Goal: Information Seeking & Learning: Understand process/instructions

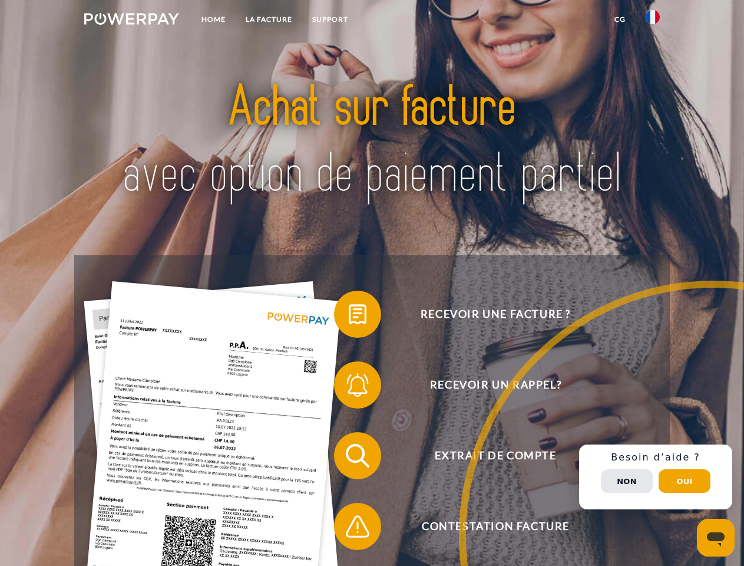
click at [131, 21] on img at bounding box center [131, 19] width 95 height 12
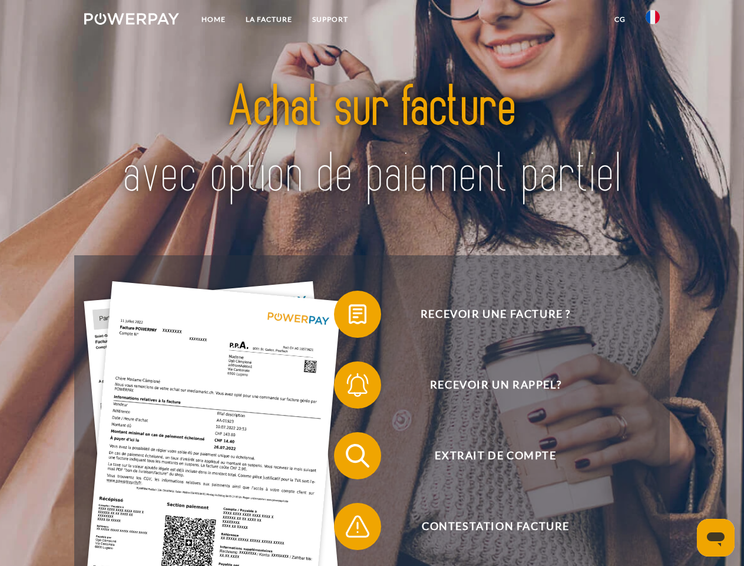
click at [653, 21] on img at bounding box center [653, 17] width 14 height 14
click at [620, 19] on link "CG" at bounding box center [620, 19] width 31 height 21
click at [349, 316] on span at bounding box center [340, 314] width 59 height 59
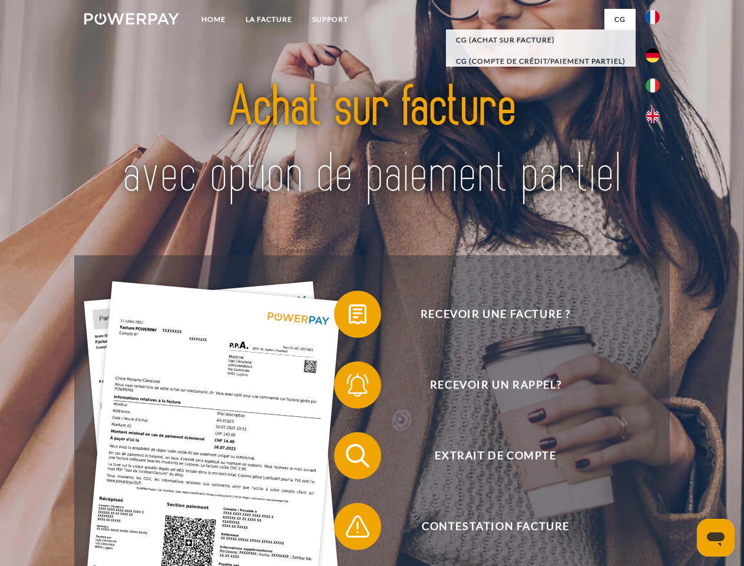
click at [349, 387] on span at bounding box center [340, 384] width 59 height 59
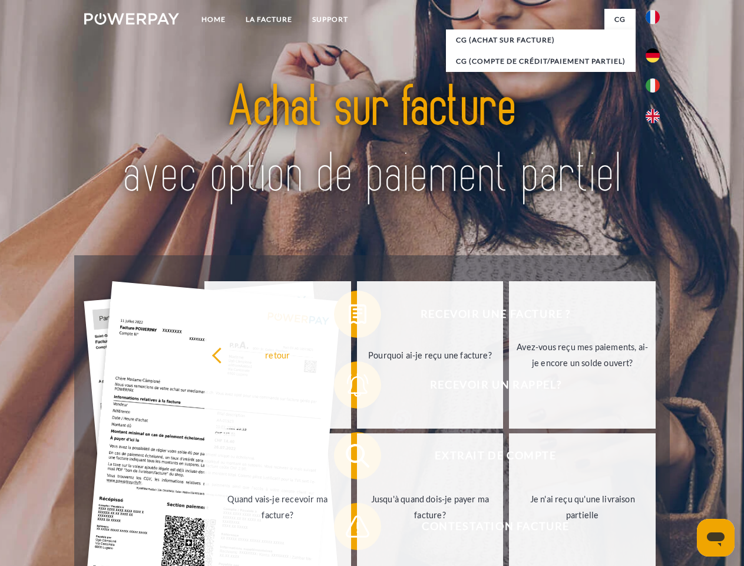
click at [357, 458] on link "Jusqu'à quand dois-je payer ma facture?" at bounding box center [430, 506] width 147 height 147
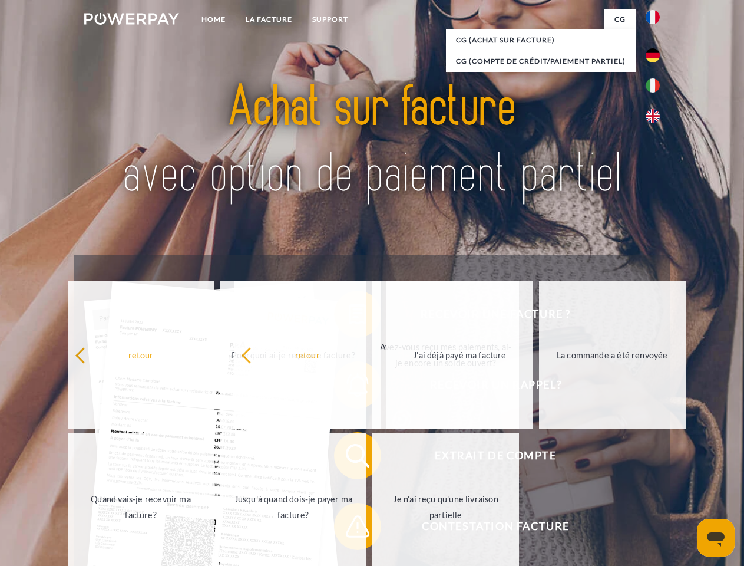
click at [349, 529] on span at bounding box center [340, 526] width 59 height 59
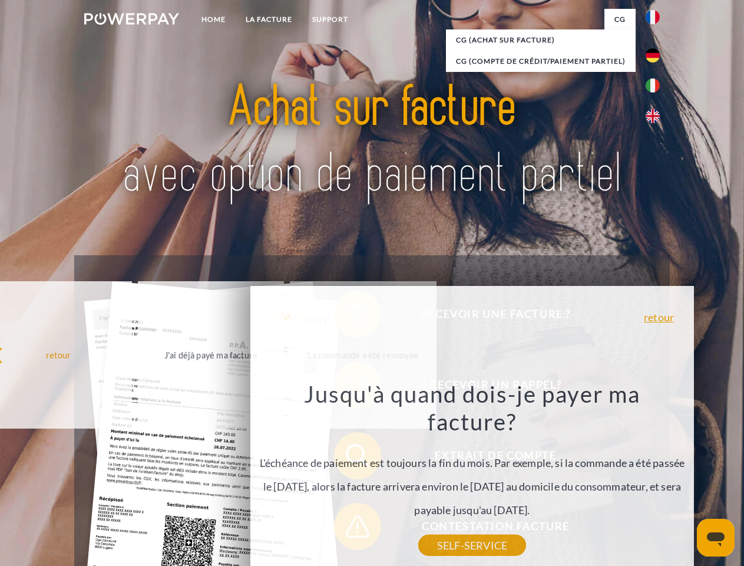
click at [656, 477] on div "Recevoir une facture ? Recevoir un rappel? Extrait de compte retour" at bounding box center [371, 490] width 595 height 471
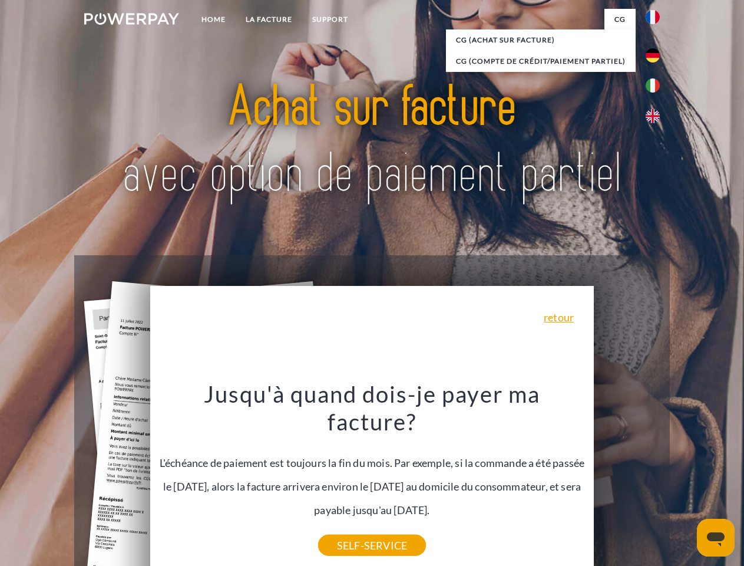
click at [627, 479] on span "Extrait de compte" at bounding box center [495, 455] width 289 height 47
click at [685, 481] on header "Home LA FACTURE Support" at bounding box center [372, 407] width 744 height 814
